Goal: Task Accomplishment & Management: Manage account settings

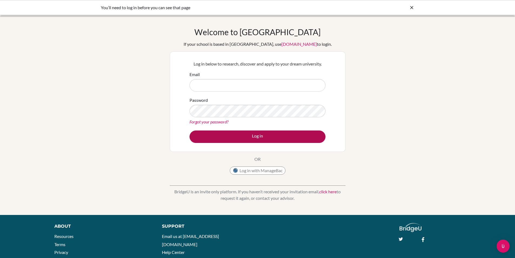
type input "stacey.frallicciardi@bisedu.or.id"
click at [258, 139] on button "Log in" at bounding box center [258, 136] width 136 height 12
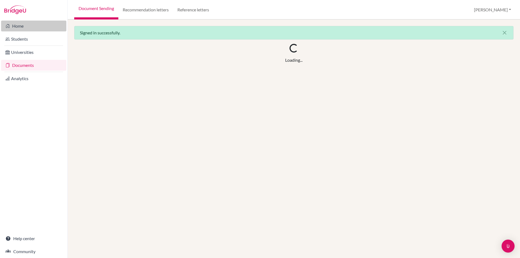
click at [19, 28] on link "Home" at bounding box center [33, 26] width 65 height 11
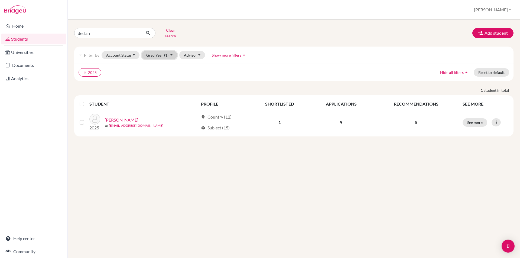
click at [155, 52] on button "Grad Year (1)" at bounding box center [160, 55] width 36 height 8
click at [155, 72] on span "2026" at bounding box center [153, 75] width 10 height 6
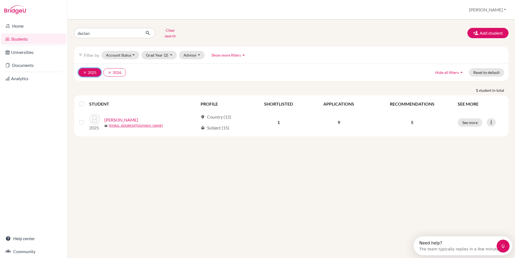
click at [85, 71] on icon "clear" at bounding box center [85, 73] width 4 height 4
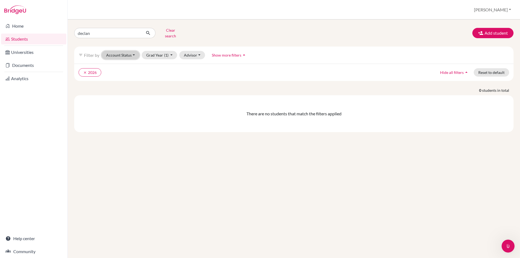
click at [136, 51] on button "Account Status" at bounding box center [120, 55] width 38 height 8
click at [491, 29] on button "Add student" at bounding box center [492, 33] width 41 height 10
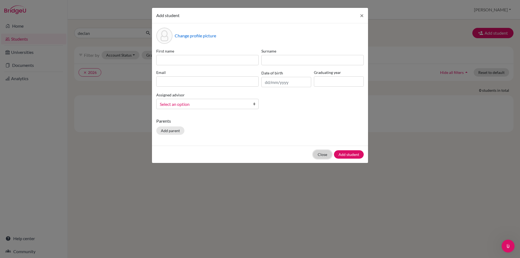
click at [321, 155] on button "Close" at bounding box center [322, 154] width 19 height 8
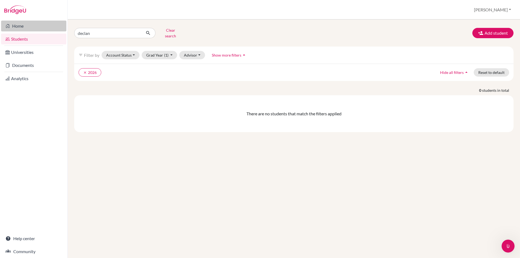
click at [17, 28] on link "Home" at bounding box center [33, 26] width 65 height 11
click at [454, 70] on span "Hide all filters" at bounding box center [452, 72] width 24 height 5
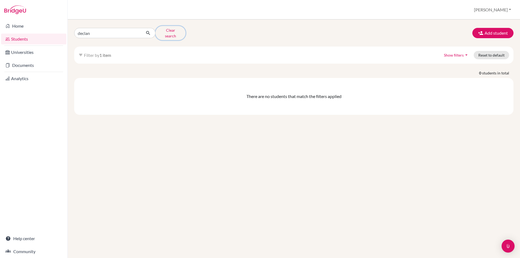
click at [167, 31] on button "Clear search" at bounding box center [170, 33] width 30 height 14
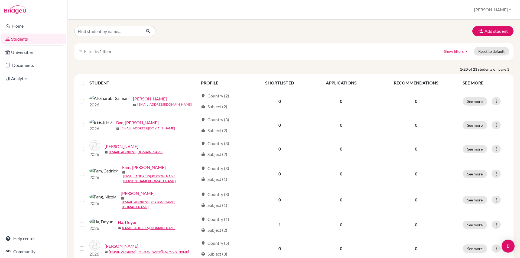
click at [92, 52] on span "Filter by" at bounding box center [91, 51] width 15 height 5
click at [81, 51] on icon "filter_list" at bounding box center [80, 51] width 4 height 4
click at [453, 50] on span "Show filters" at bounding box center [454, 51] width 20 height 5
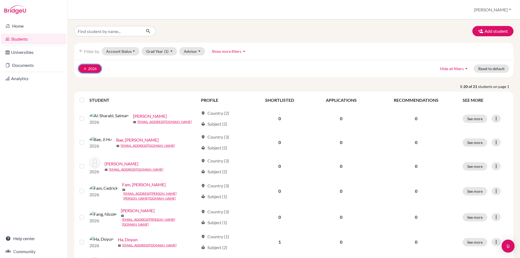
click at [84, 67] on icon "clear" at bounding box center [85, 69] width 4 height 4
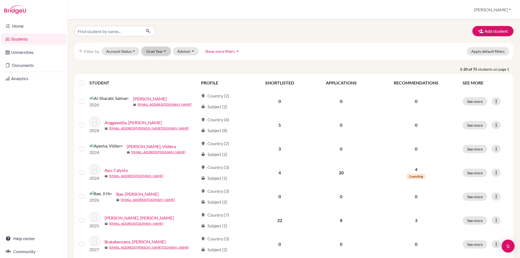
click at [154, 55] on button "Grad Year" at bounding box center [156, 51] width 29 height 8
click at [156, 62] on span "2027" at bounding box center [153, 63] width 10 height 6
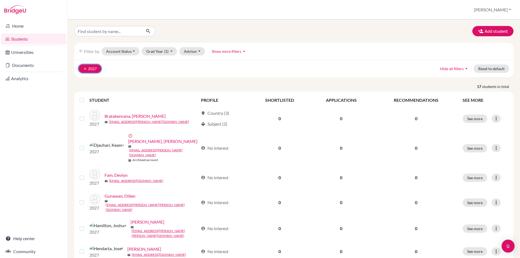
click at [85, 70] on icon "clear" at bounding box center [85, 69] width 4 height 4
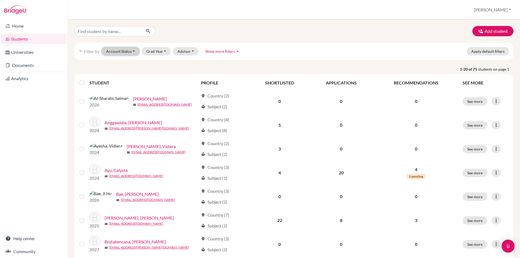
click at [127, 51] on button "Account Status" at bounding box center [120, 51] width 38 height 8
click at [168, 52] on button "Grad Year" at bounding box center [156, 51] width 29 height 8
click at [156, 71] on span "2026" at bounding box center [153, 71] width 10 height 6
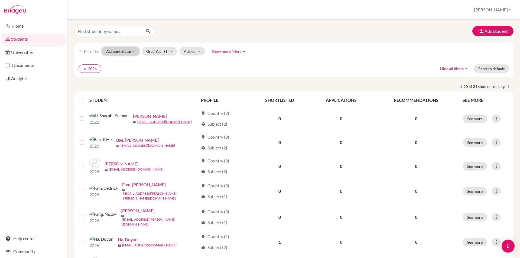
click at [123, 50] on button "Account Status" at bounding box center [120, 51] width 38 height 8
click at [124, 86] on span "Registered" at bounding box center [118, 84] width 20 height 6
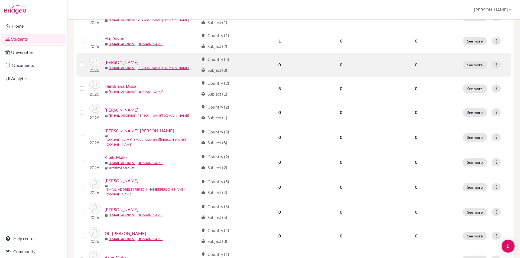
scroll to position [226, 0]
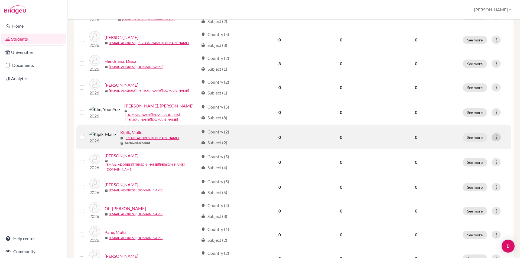
click at [494, 134] on icon at bounding box center [495, 136] width 5 height 5
click at [465, 143] on button "Edit student" at bounding box center [468, 142] width 43 height 9
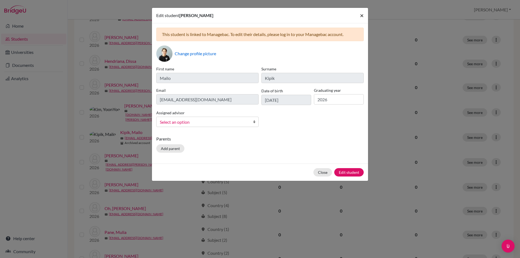
click at [362, 15] on span "×" at bounding box center [362, 15] width 4 height 8
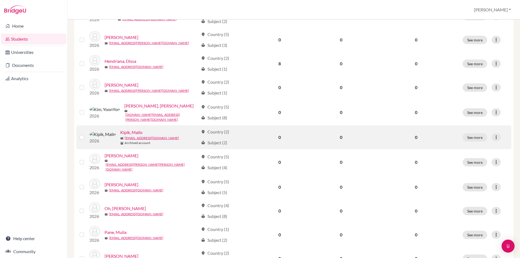
click at [86, 134] on label at bounding box center [86, 134] width 0 height 0
click at [0, 0] on input "checkbox" at bounding box center [0, 0] width 0 height 0
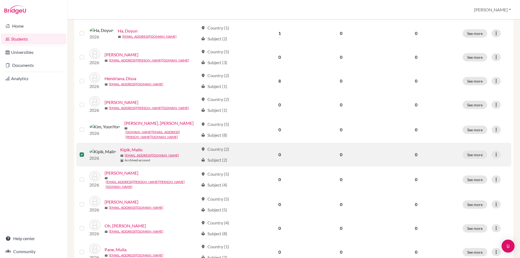
scroll to position [243, 0]
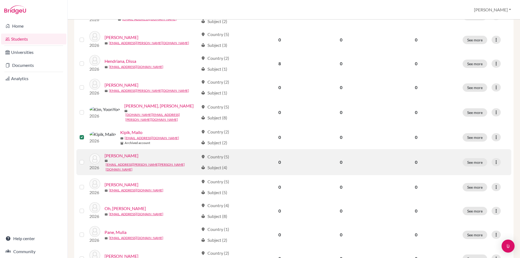
click at [86, 159] on label at bounding box center [86, 159] width 0 height 0
click at [0, 0] on input "checkbox" at bounding box center [0, 0] width 0 height 0
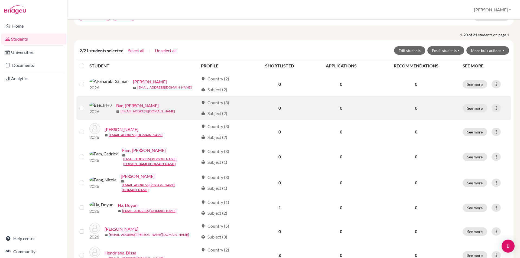
scroll to position [0, 0]
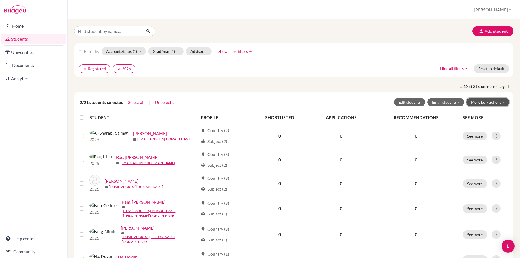
click at [490, 103] on button "More bulk actions" at bounding box center [487, 102] width 43 height 8
click at [469, 114] on button "Archive" at bounding box center [483, 113] width 49 height 9
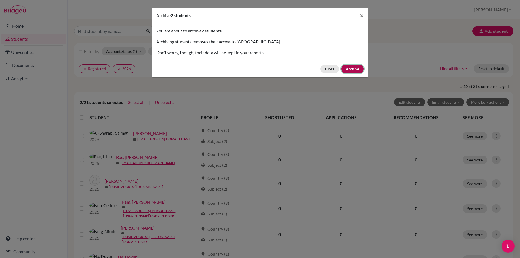
click at [355, 70] on button "Archive" at bounding box center [352, 69] width 22 height 8
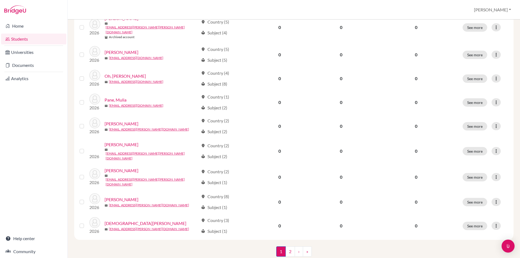
scroll to position [380, 0]
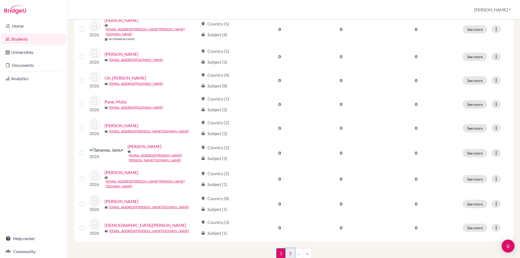
click at [289, 248] on link "2" at bounding box center [289, 253] width 9 height 10
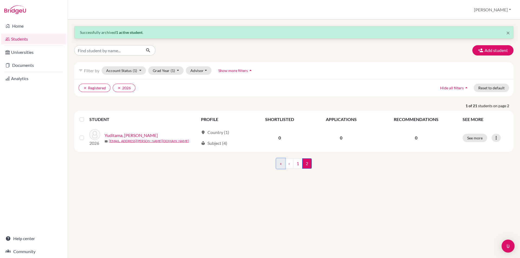
click at [280, 166] on link "«" at bounding box center [280, 163] width 9 height 10
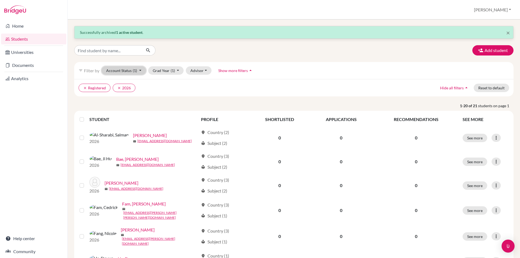
click at [123, 72] on button "Account Status (1)" at bounding box center [123, 70] width 44 height 8
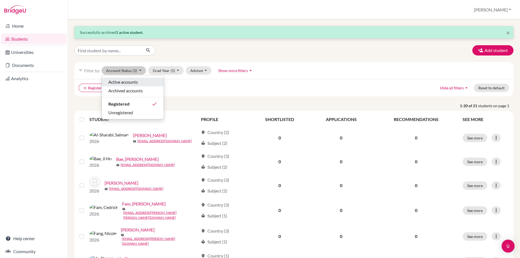
click at [122, 81] on span "Active accounts" at bounding box center [122, 82] width 29 height 6
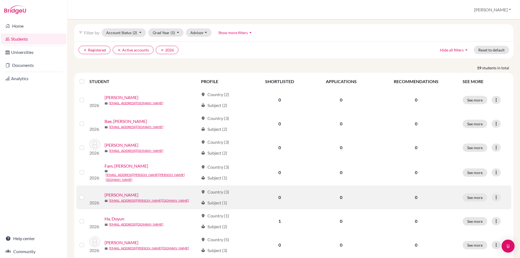
scroll to position [11, 0]
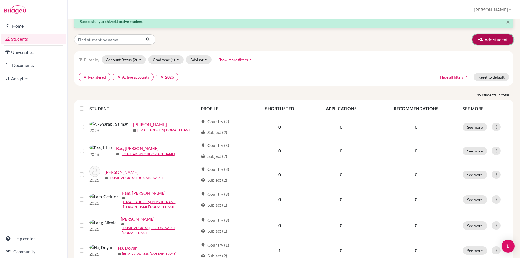
click at [500, 39] on button "Add student" at bounding box center [492, 39] width 41 height 10
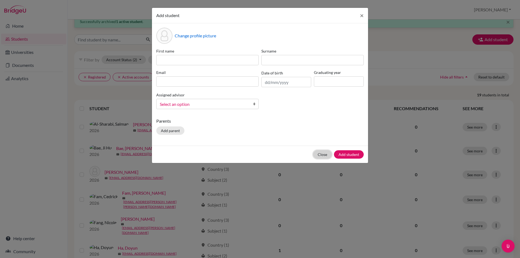
click at [320, 155] on button "Close" at bounding box center [322, 154] width 19 height 8
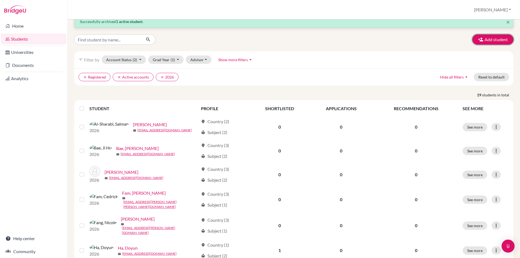
scroll to position [0, 0]
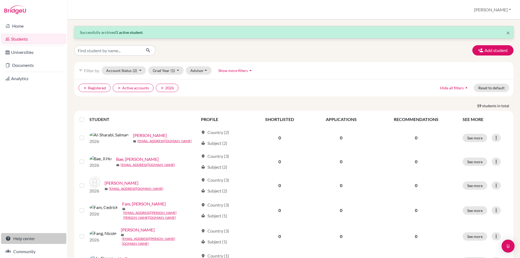
click at [26, 239] on link "Help center" at bounding box center [33, 238] width 65 height 11
click at [19, 9] on img at bounding box center [15, 9] width 22 height 9
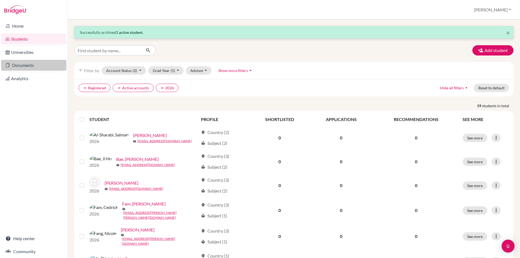
click at [21, 66] on link "Documents" at bounding box center [33, 65] width 65 height 11
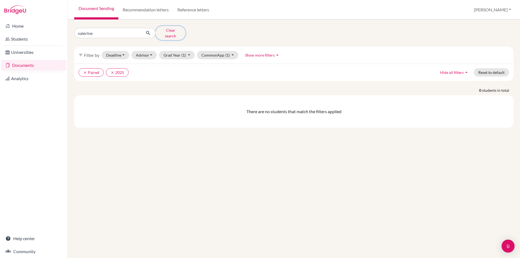
click at [165, 33] on button "Clear search" at bounding box center [170, 33] width 30 height 14
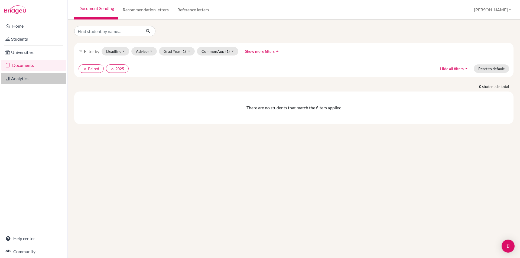
click at [16, 77] on link "Analytics" at bounding box center [33, 78] width 65 height 11
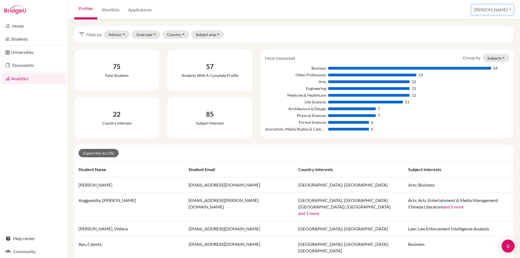
click at [500, 11] on button "[PERSON_NAME]" at bounding box center [492, 10] width 42 height 10
click at [492, 30] on link "School Settings" at bounding box center [471, 31] width 43 height 9
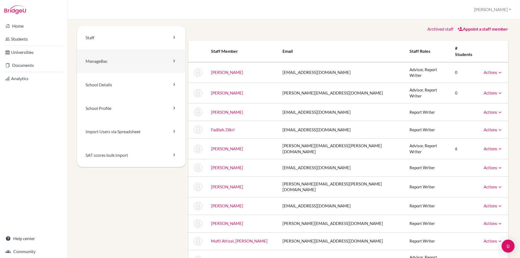
click at [99, 63] on link "ManageBac" at bounding box center [131, 62] width 109 height 24
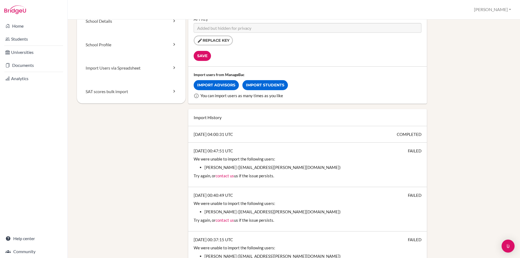
scroll to position [54, 0]
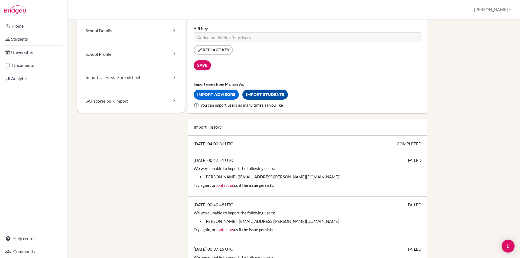
click at [265, 92] on link "Import Students" at bounding box center [264, 95] width 45 height 10
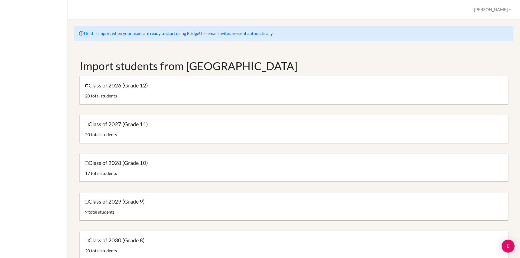
click at [88, 85] on input "Class of 2026 (Grade 12)" at bounding box center [87, 86] width 4 height 4
checkbox input "true"
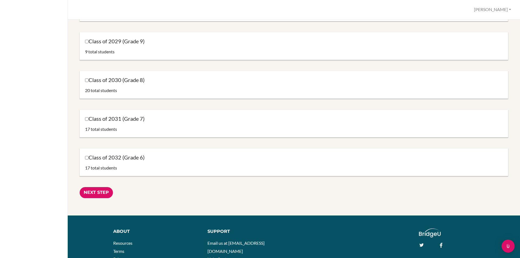
scroll to position [162, 0]
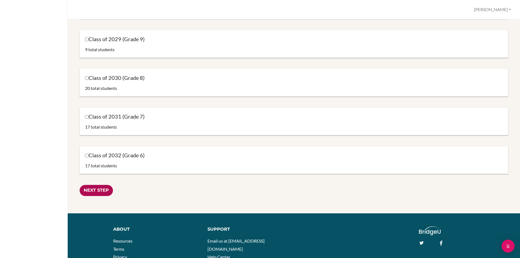
click at [101, 189] on input "Next Step" at bounding box center [96, 190] width 33 height 11
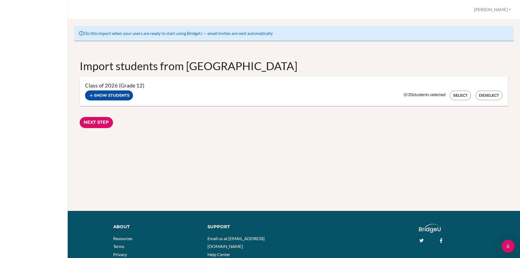
click at [109, 94] on button "Show students" at bounding box center [109, 95] width 48 height 10
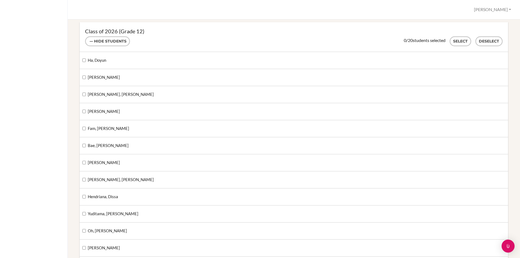
scroll to position [81, 0]
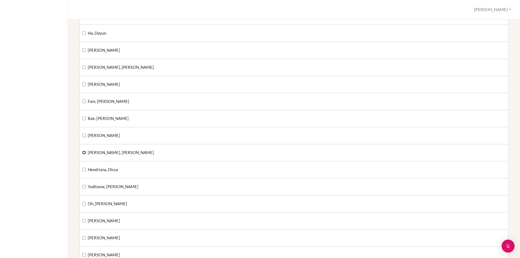
click at [84, 152] on input "Reagan, Mc Kenzie" at bounding box center [84, 153] width 4 height 4
checkbox input "true"
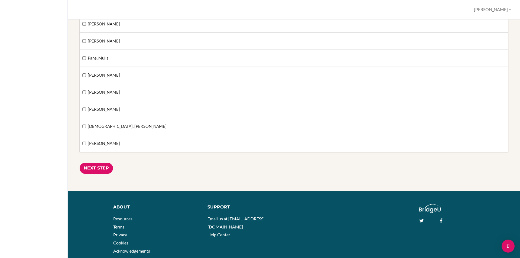
scroll to position [298, 0]
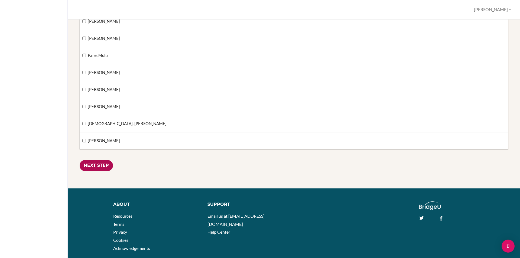
click at [103, 165] on input "Next Step" at bounding box center [96, 165] width 33 height 11
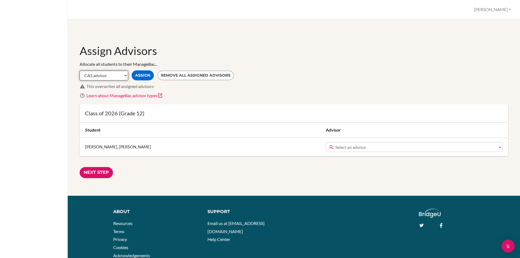
click at [122, 75] on select "CAS advisor EE advisor Homeroom advisor TOK advisor" at bounding box center [104, 76] width 48 height 10
select select "Homeroom"
click at [80, 71] on select "CAS advisor EE advisor Homeroom advisor TOK advisor" at bounding box center [104, 76] width 48 height 10
click at [200, 76] on button "Remove all assigned advisors" at bounding box center [195, 75] width 77 height 10
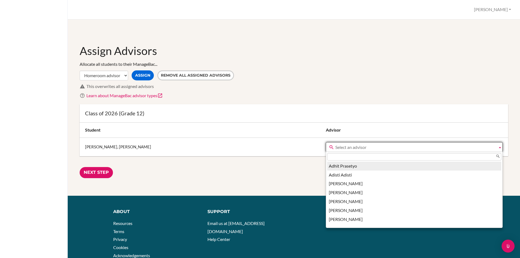
click at [335, 146] on span "Select an advisor" at bounding box center [415, 147] width 160 height 10
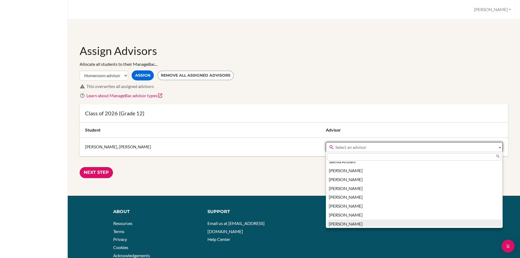
scroll to position [947, 0]
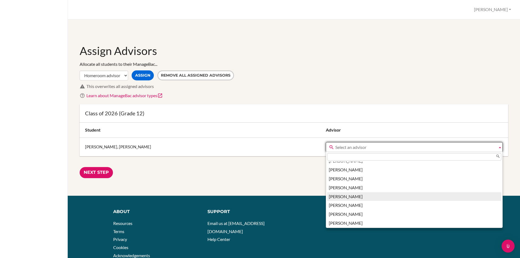
click at [327, 198] on li "Stacey Frallicciardi" at bounding box center [414, 196] width 174 height 9
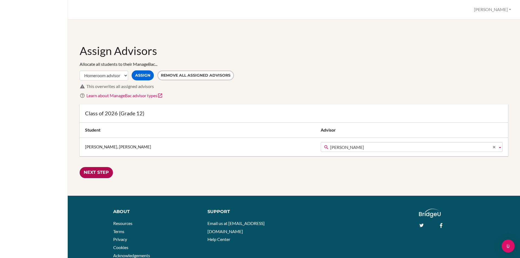
click at [102, 170] on input "Next Step" at bounding box center [96, 172] width 33 height 11
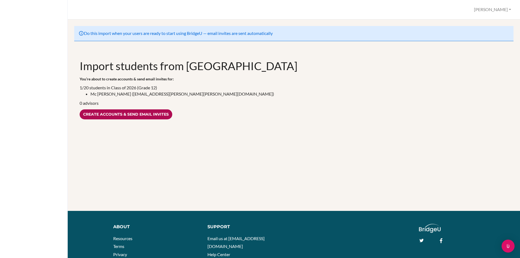
click at [129, 114] on input "Create accounts & send email invites" at bounding box center [126, 114] width 93 height 10
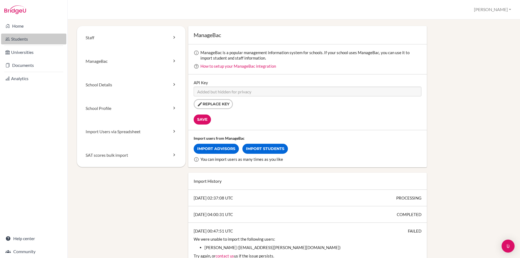
click at [26, 37] on link "Students" at bounding box center [33, 39] width 65 height 11
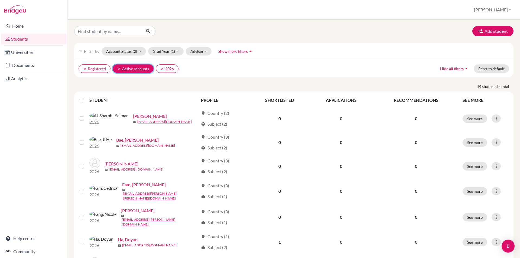
click at [119, 69] on icon "clear" at bounding box center [119, 69] width 4 height 4
click at [84, 68] on icon "clear" at bounding box center [85, 69] width 4 height 4
click at [128, 53] on button "Account Status" at bounding box center [120, 51] width 38 height 8
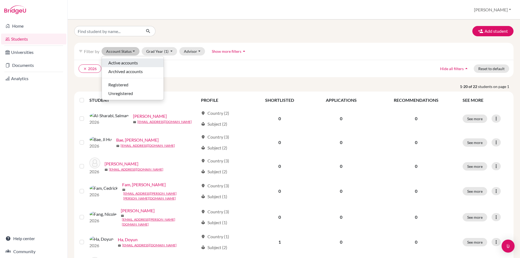
click at [126, 63] on span "Active accounts" at bounding box center [122, 63] width 29 height 6
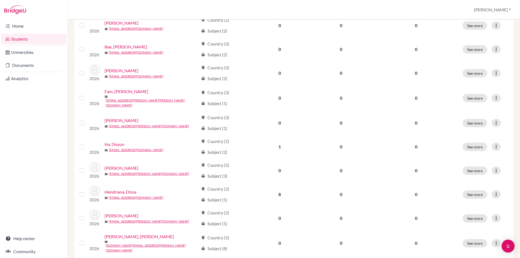
scroll to position [27, 0]
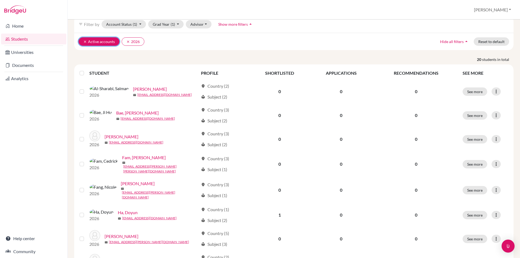
click at [86, 42] on icon "clear" at bounding box center [85, 42] width 4 height 4
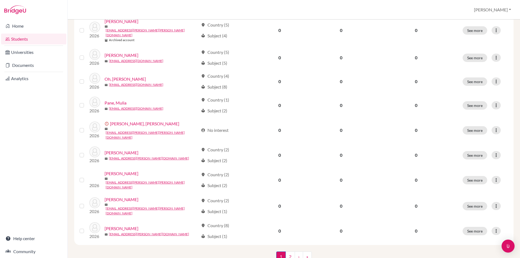
scroll to position [361, 0]
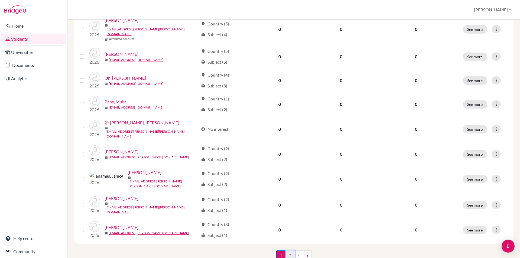
click at [288, 250] on link "2" at bounding box center [289, 255] width 9 height 10
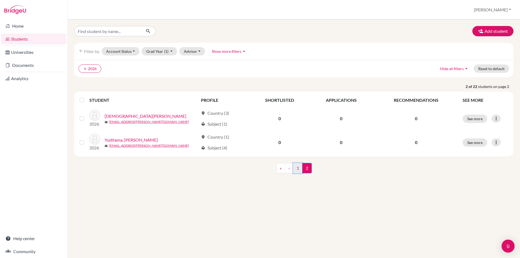
click at [298, 170] on link "1" at bounding box center [297, 168] width 9 height 10
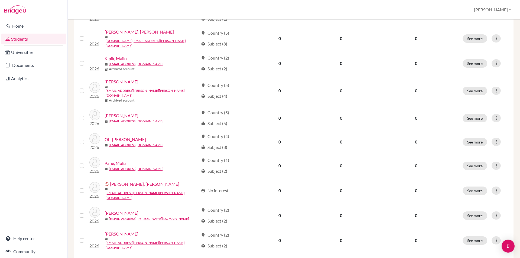
scroll to position [325, 0]
